Goal: Register for event/course

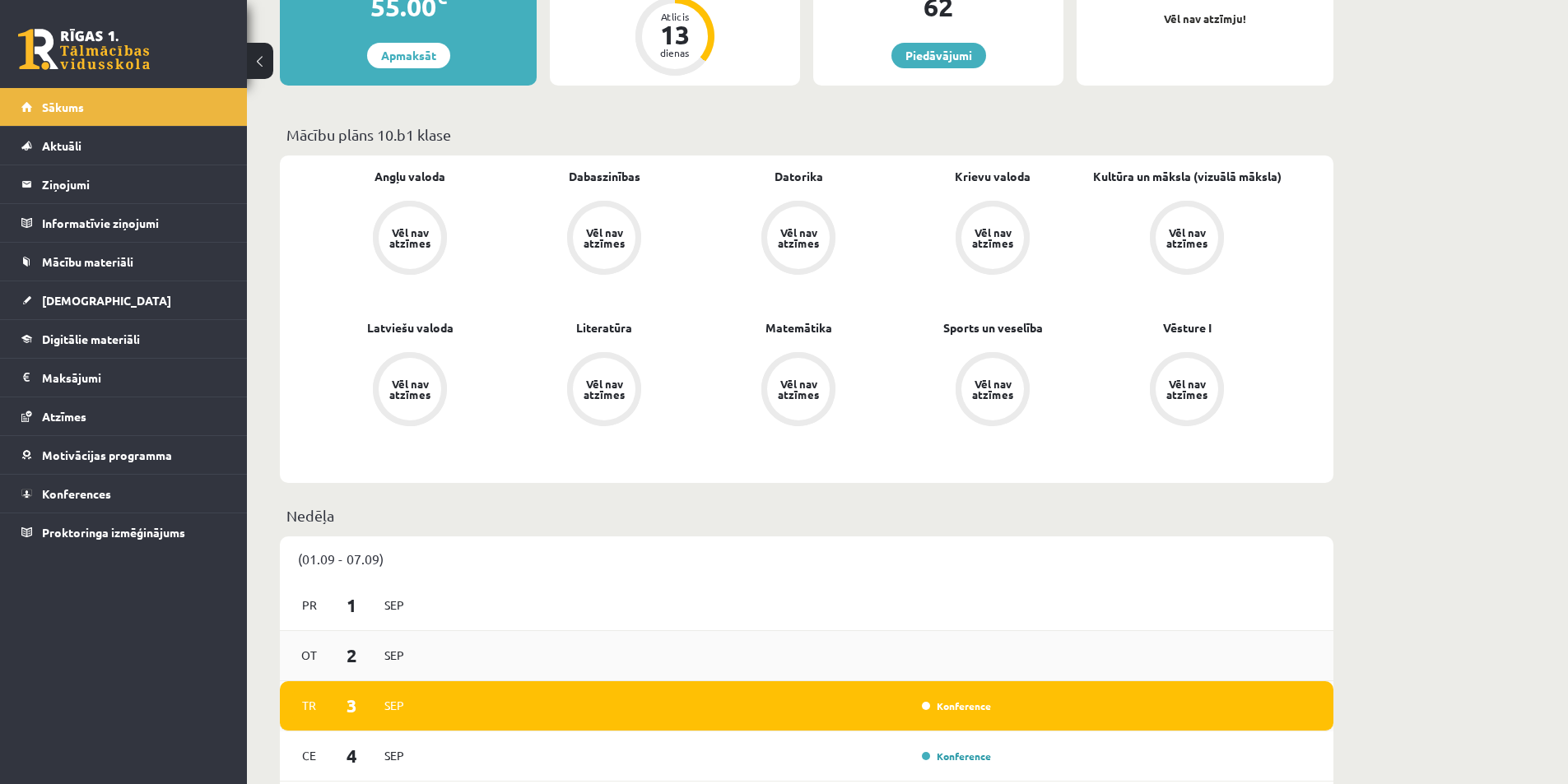
scroll to position [576, 0]
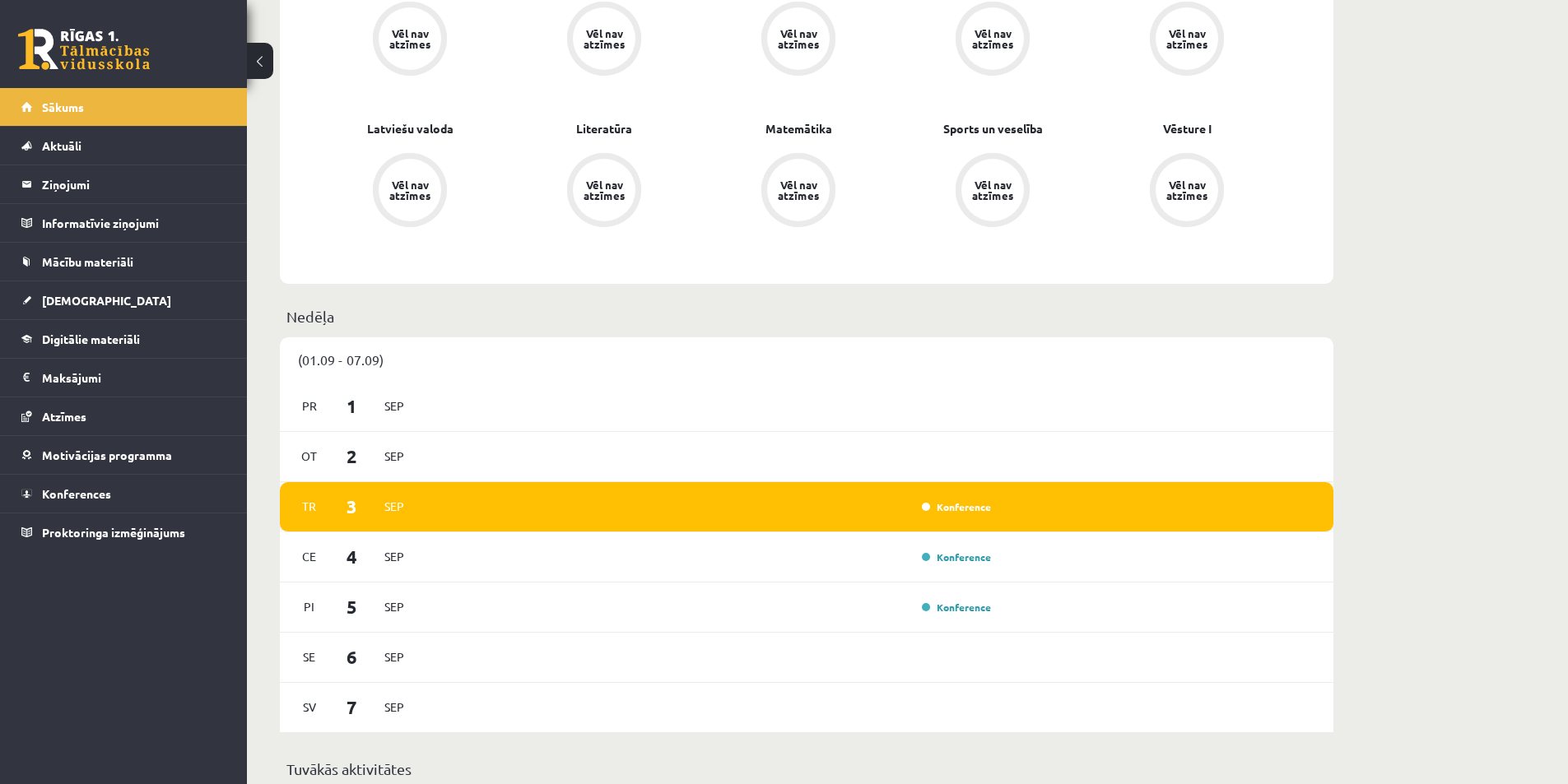
click at [975, 515] on div "Konference" at bounding box center [710, 507] width 573 height 18
click at [955, 507] on link "Konference" at bounding box center [956, 507] width 69 height 13
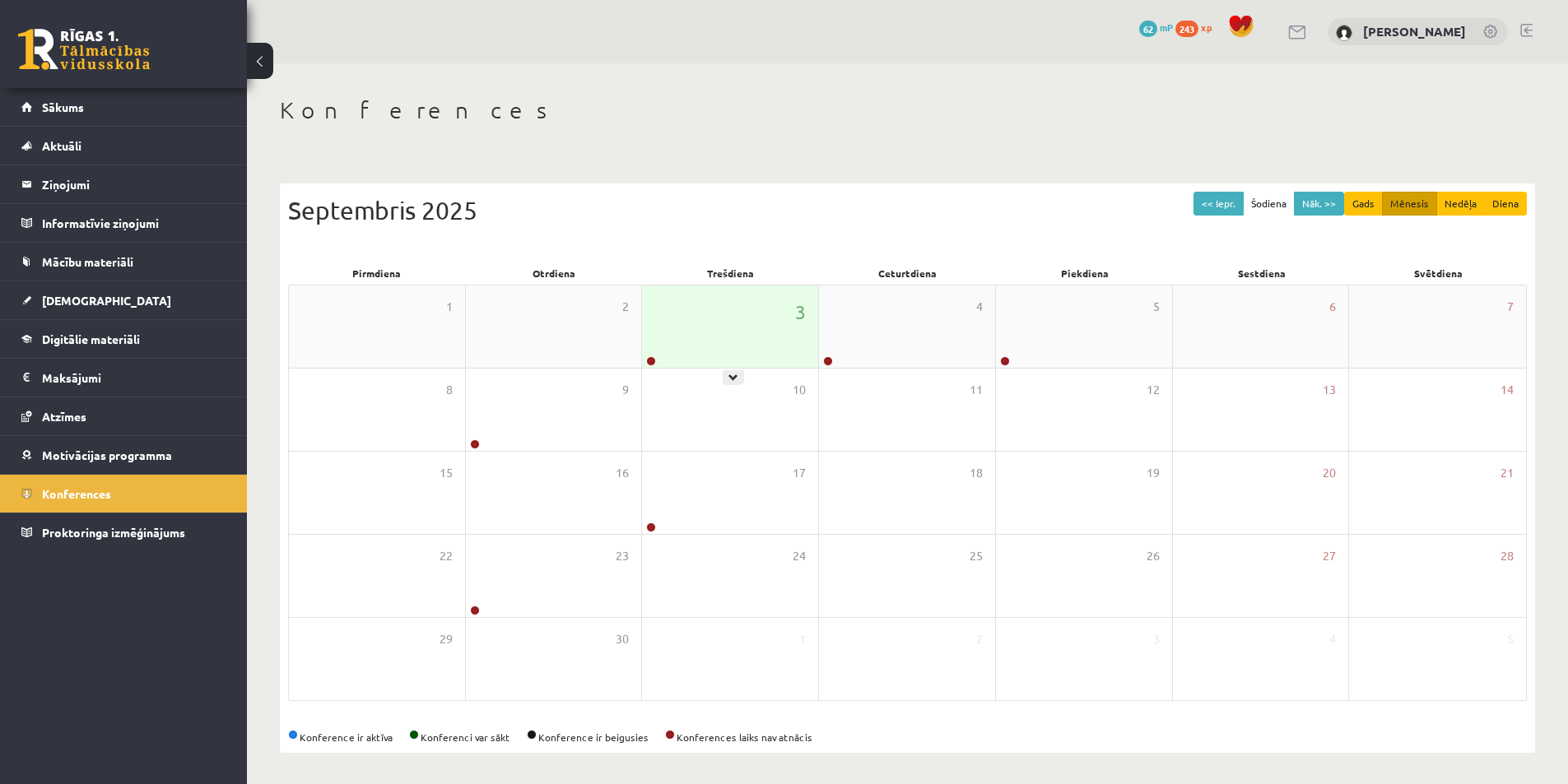
click at [790, 348] on div "3" at bounding box center [730, 326] width 176 height 82
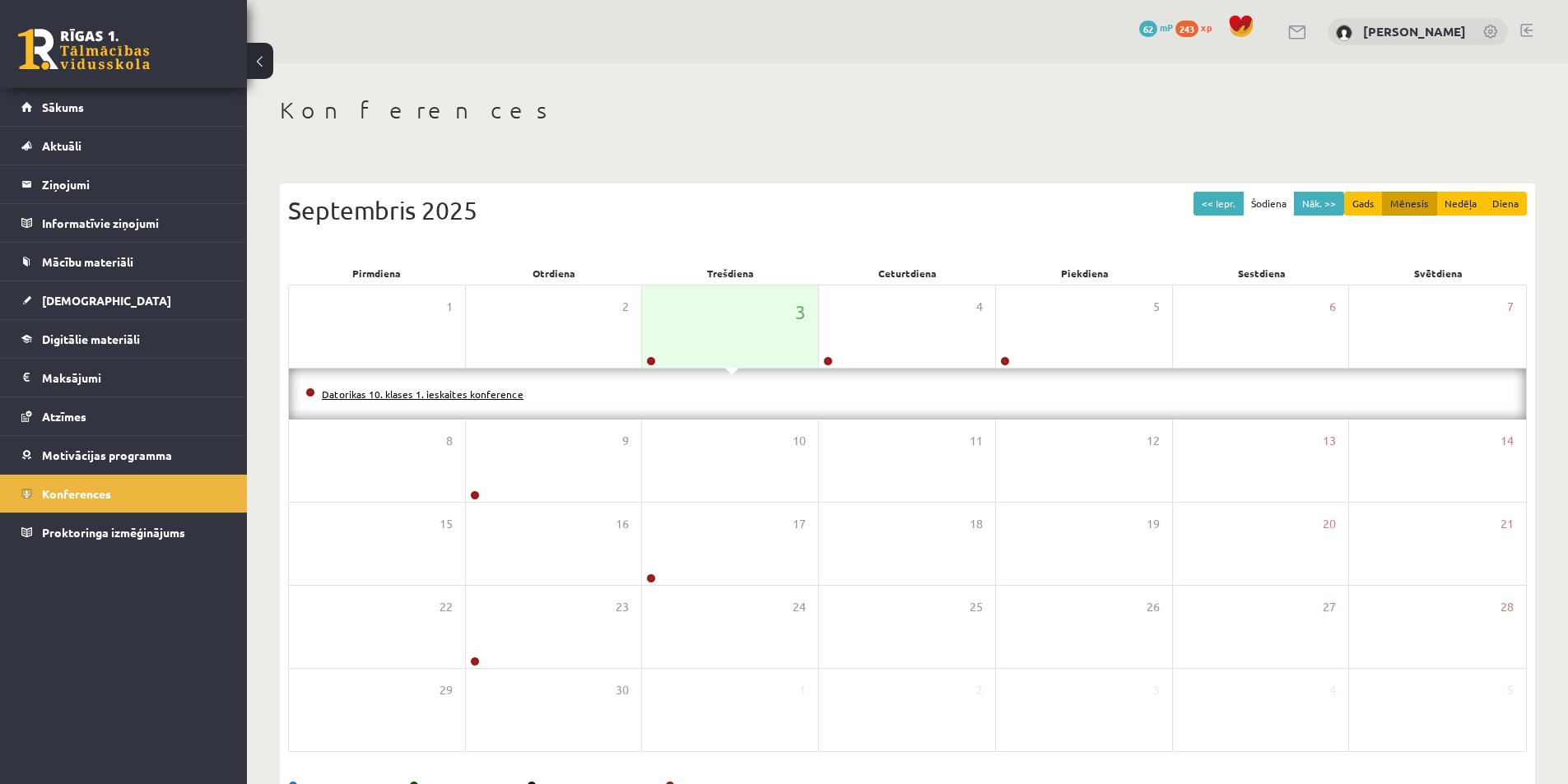
click at [479, 396] on link "Datorikas 10. klases 1. ieskaites konference" at bounding box center [422, 394] width 202 height 13
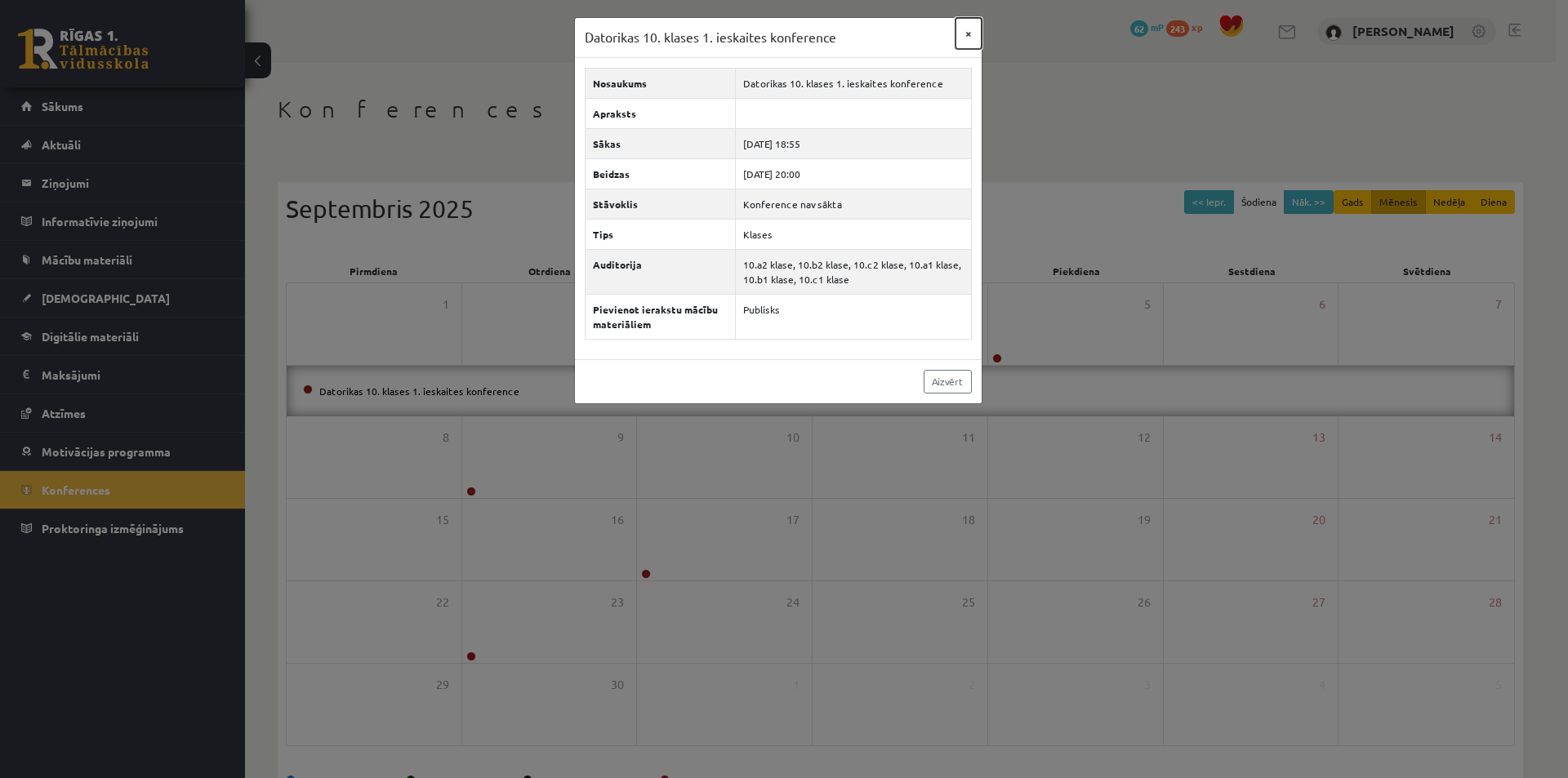
click at [969, 31] on button "×" at bounding box center [968, 33] width 26 height 31
